Goal: Find specific page/section: Find specific page/section

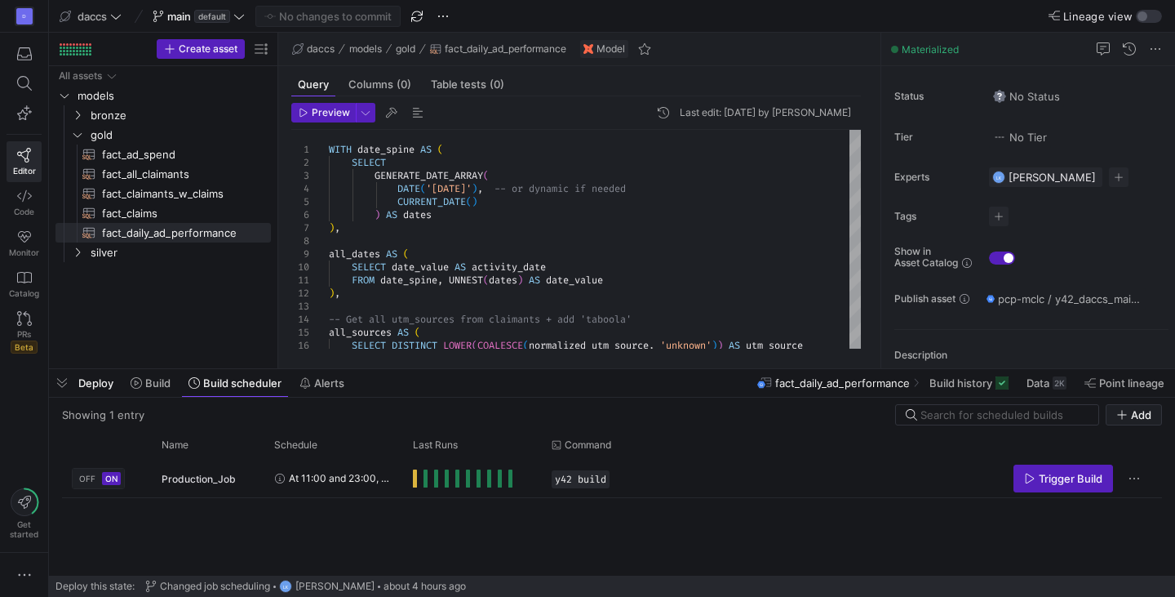
scroll to position [52, 0]
drag, startPoint x: 149, startPoint y: 333, endPoint x: 149, endPoint y: 344, distance: 10.6
click at [149, 332] on div "All assets models bronze gold silver fact_ad_spend​​​​​​​​​​ fact_all_claimants…" at bounding box center [164, 214] width 216 height 296
click at [125, 294] on div "All assets models bronze gold silver fact_ad_spend​​​​​​​​​​ fact_all_claimants…" at bounding box center [164, 214] width 216 height 296
click at [208, 291] on div "All assets models bronze gold silver fact_ad_spend​​​​​​​​​​ fact_all_claimants…" at bounding box center [164, 214] width 216 height 296
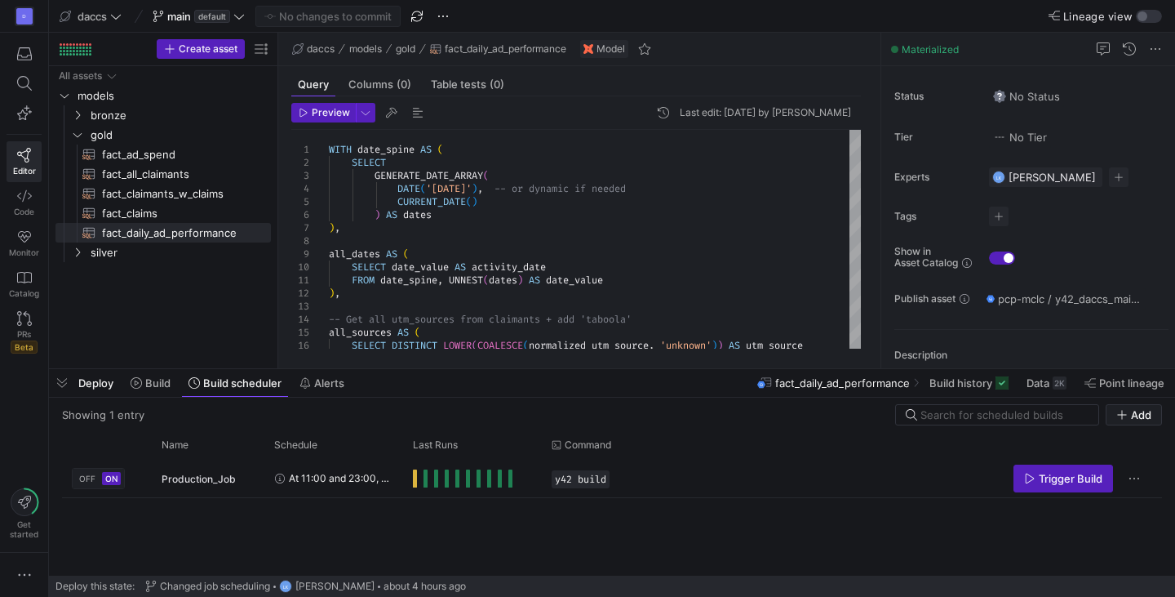
click at [967, 11] on div "Lineage view" at bounding box center [989, 16] width 349 height 14
